Goal: Transaction & Acquisition: Book appointment/travel/reservation

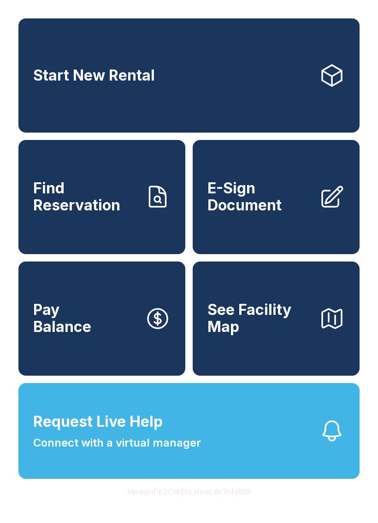
click at [185, 442] on span "Request Live Help Connect with a virtual manager" at bounding box center [117, 431] width 168 height 41
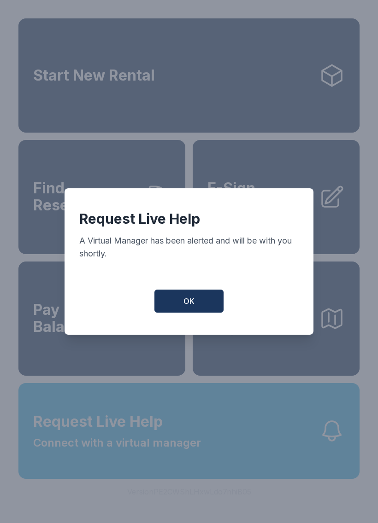
click at [209, 307] on button "OK" at bounding box center [188, 301] width 69 height 23
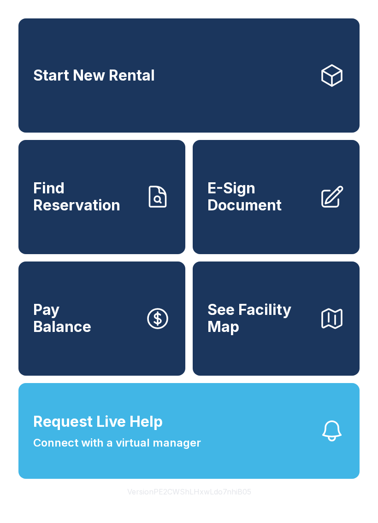
click at [339, 444] on icon "button" at bounding box center [332, 431] width 26 height 26
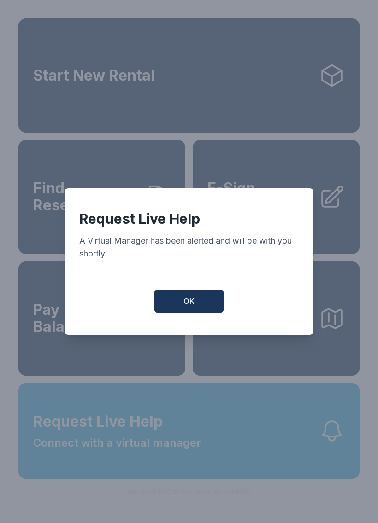
click at [203, 300] on button "OK" at bounding box center [188, 301] width 69 height 23
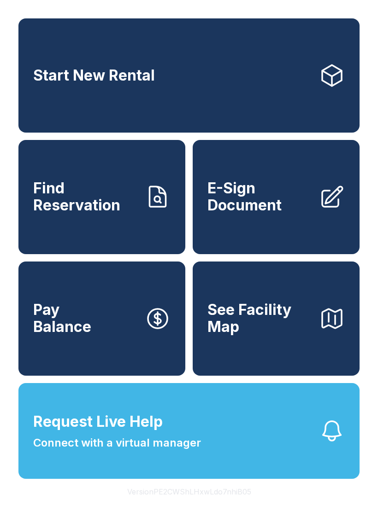
click at [207, 93] on link "Start New Rental" at bounding box center [188, 75] width 341 height 114
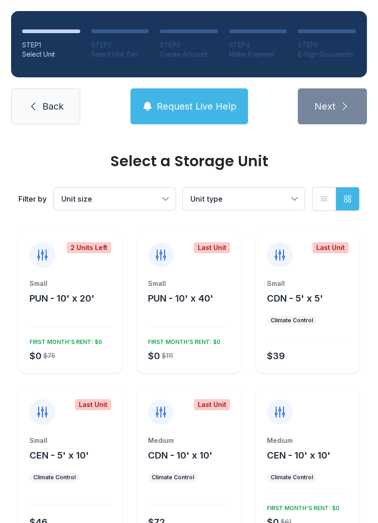
click at [46, 110] on span "Back" at bounding box center [52, 106] width 21 height 13
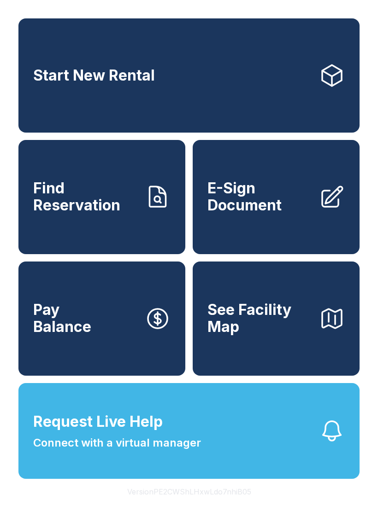
click at [100, 203] on span "Find Reservation" at bounding box center [85, 197] width 104 height 34
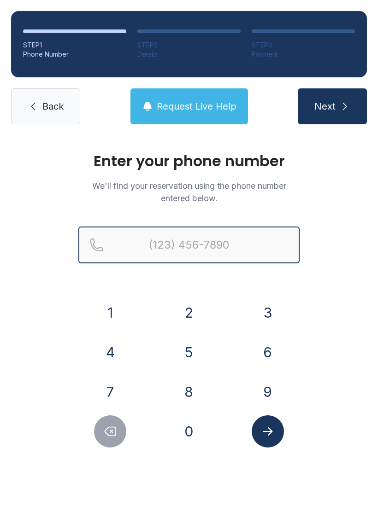
click at [224, 253] on input "Reservation phone number" at bounding box center [188, 245] width 221 height 37
type input "[PHONE_NUMBER]"
click at [331, 106] on button "Next" at bounding box center [331, 106] width 69 height 36
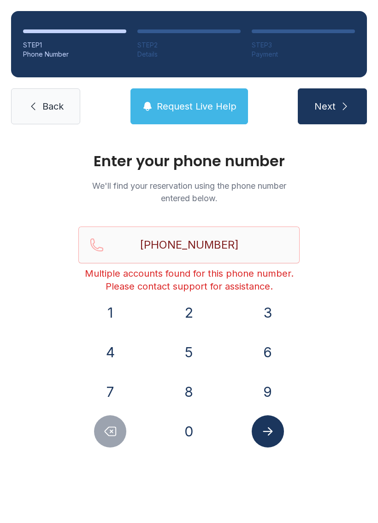
click at [49, 100] on span "Back" at bounding box center [52, 106] width 21 height 13
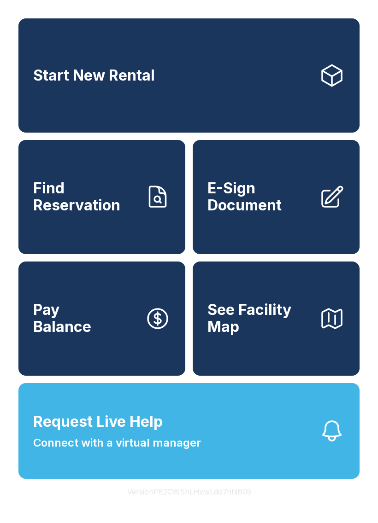
click at [266, 63] on link "Start New Rental" at bounding box center [188, 75] width 341 height 114
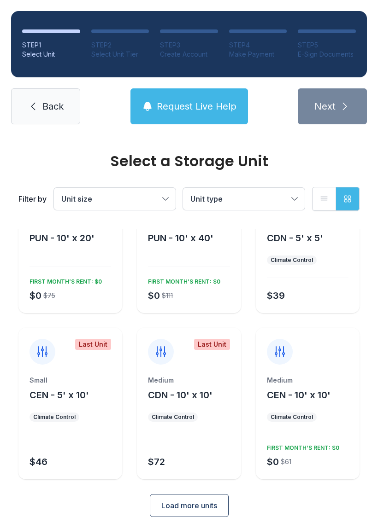
scroll to position [65, 0]
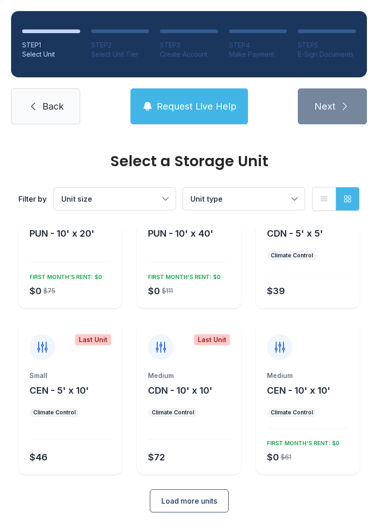
click at [317, 389] on span "CEN - 10' x 10'" at bounding box center [299, 390] width 64 height 11
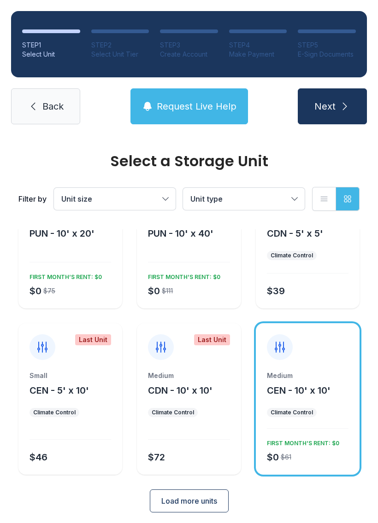
click at [335, 111] on button "Next" at bounding box center [331, 106] width 69 height 36
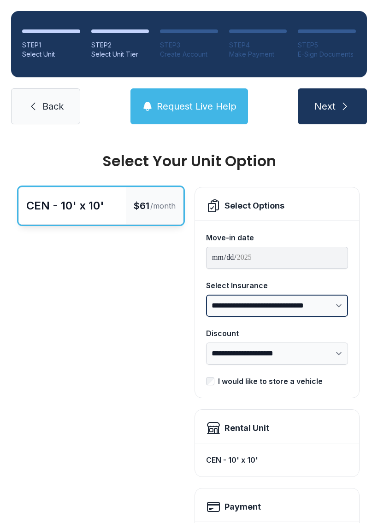
click at [329, 302] on select "**********" at bounding box center [277, 306] width 142 height 22
click at [153, 377] on div "CEN - 10' x 10' $61 /month" at bounding box center [100, 441] width 165 height 508
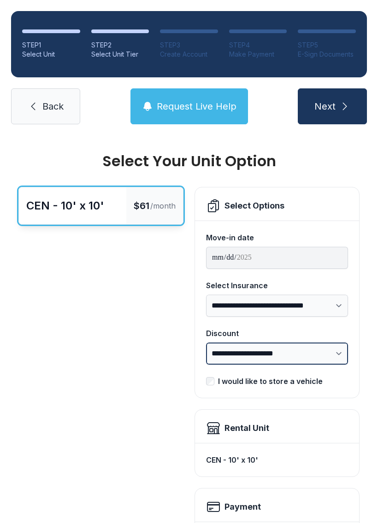
click at [261, 358] on select "**********" at bounding box center [277, 354] width 142 height 22
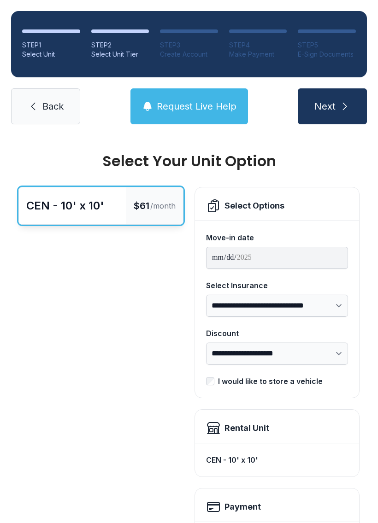
click at [51, 112] on span "Back" at bounding box center [52, 106] width 21 height 13
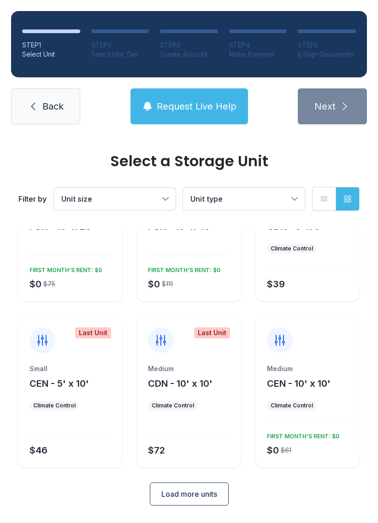
scroll to position [71, 0]
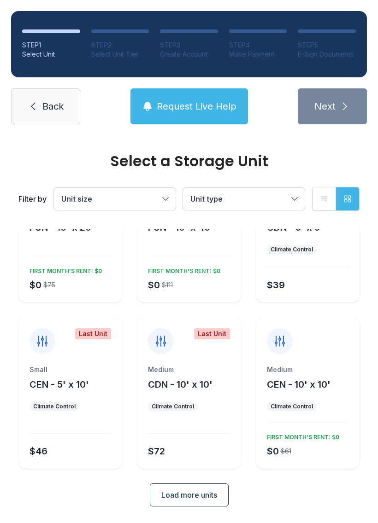
click at [288, 332] on div at bounding box center [280, 341] width 26 height 26
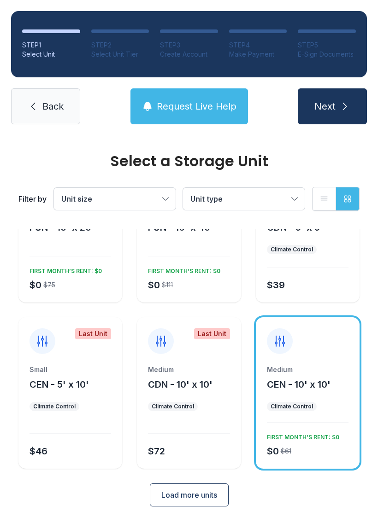
click at [283, 339] on icon at bounding box center [279, 341] width 9 height 10
click at [280, 339] on icon at bounding box center [279, 341] width 9 height 10
click at [303, 416] on div "Medium CEN - 10' x 10' Climate Control $0 $61 FIRST MONTH’S RENT: $0" at bounding box center [308, 417] width 104 height 104
click at [215, 490] on span "Load more units" at bounding box center [189, 494] width 56 height 11
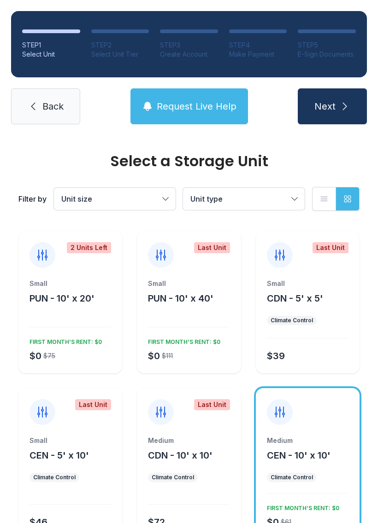
scroll to position [0, 0]
